Goal: Information Seeking & Learning: Learn about a topic

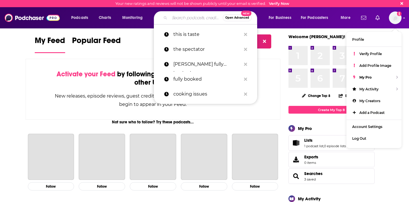
click at [185, 17] on input "Search podcasts, credits, & more..." at bounding box center [195, 17] width 53 height 9
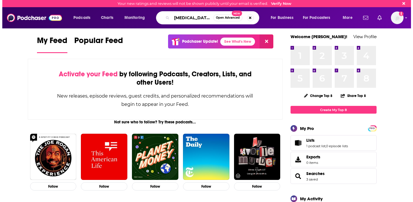
scroll to position [0, 5]
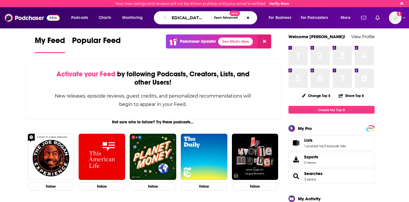
type input "[MEDICAL_DATA] with deb"
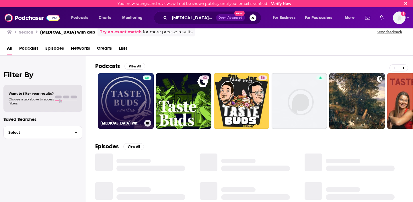
click at [131, 112] on link "[MEDICAL_DATA] With Deb" at bounding box center [126, 101] width 56 height 56
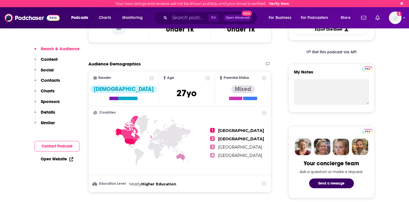
scroll to position [78, 0]
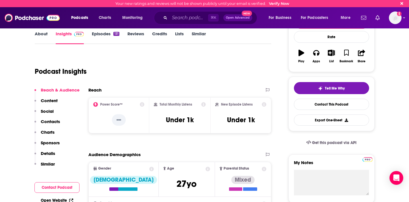
click at [244, 0] on div "Your new ratings and reviews will not be shown publicly until your email is ver…" at bounding box center [204, 3] width 409 height 7
